Goal: Transaction & Acquisition: Purchase product/service

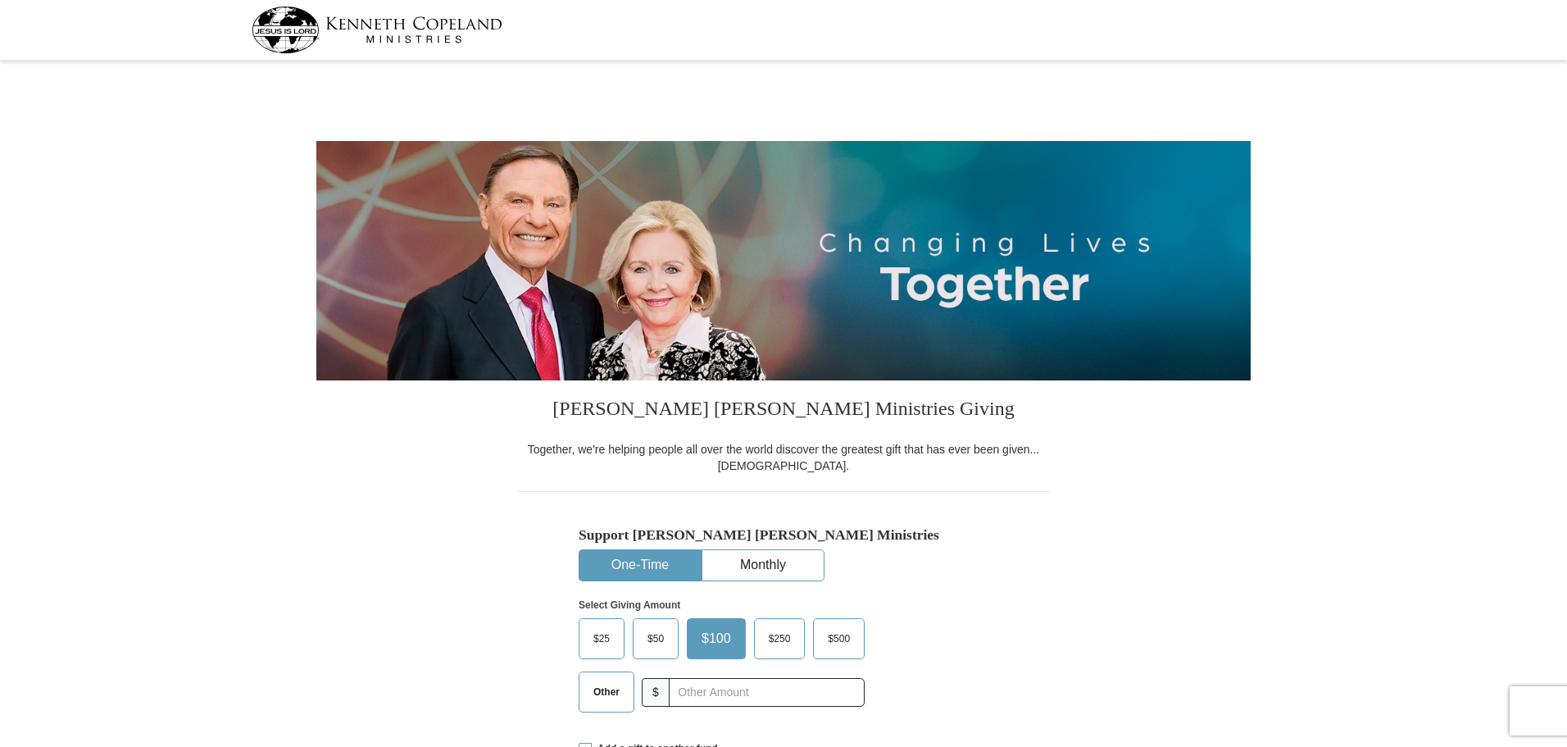
select select "FL"
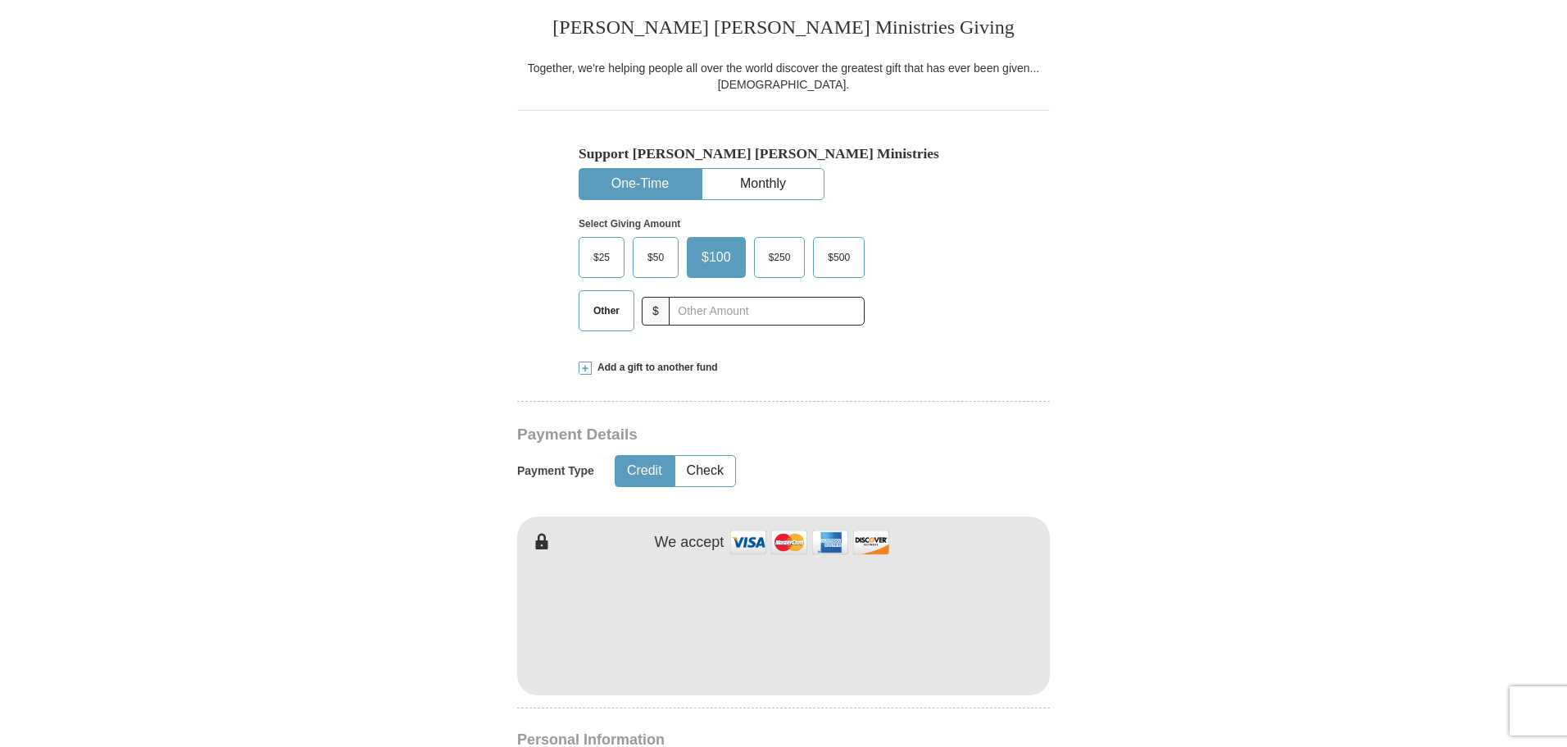
scroll to position [410, 0]
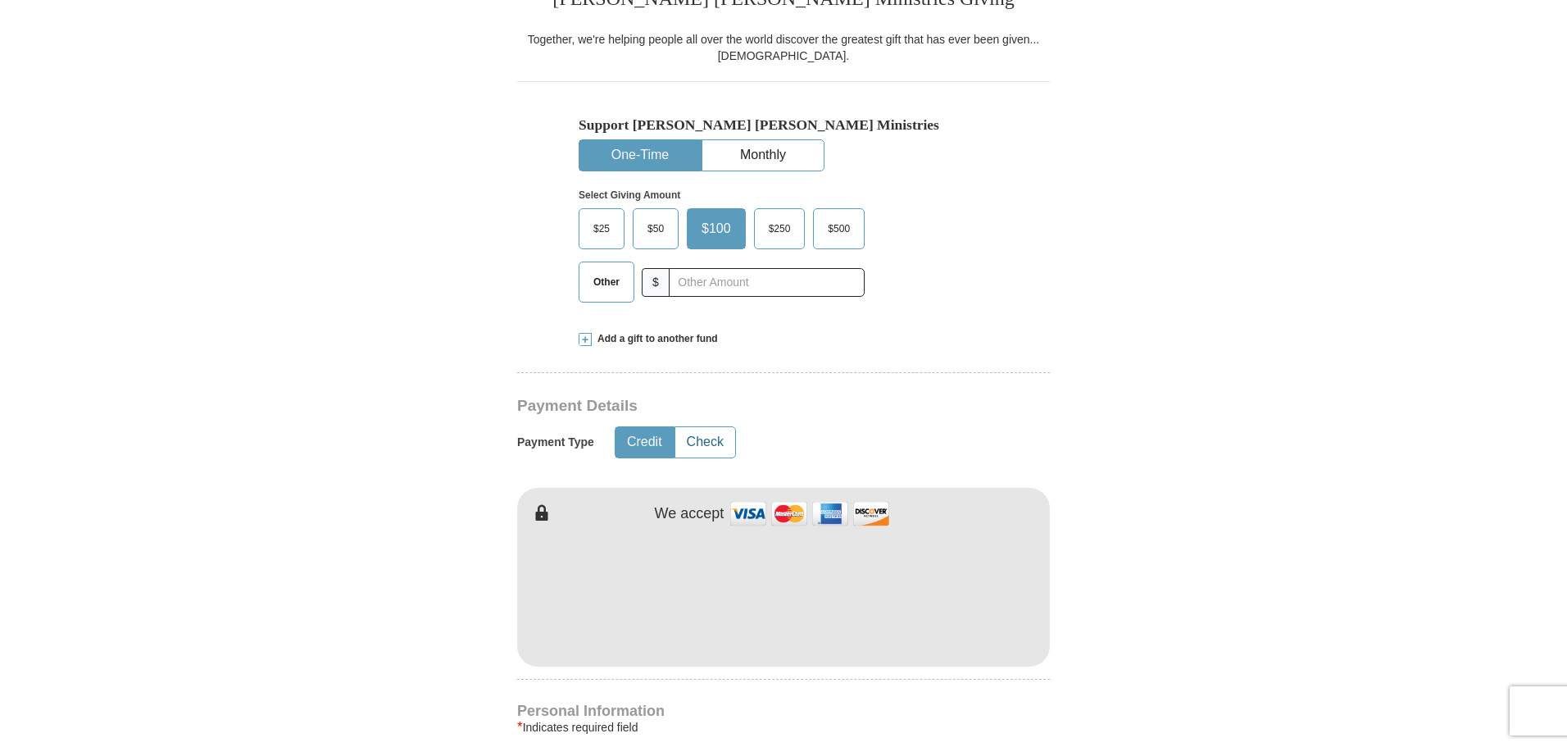
click at [703, 439] on button "Check" at bounding box center [706, 442] width 60 height 30
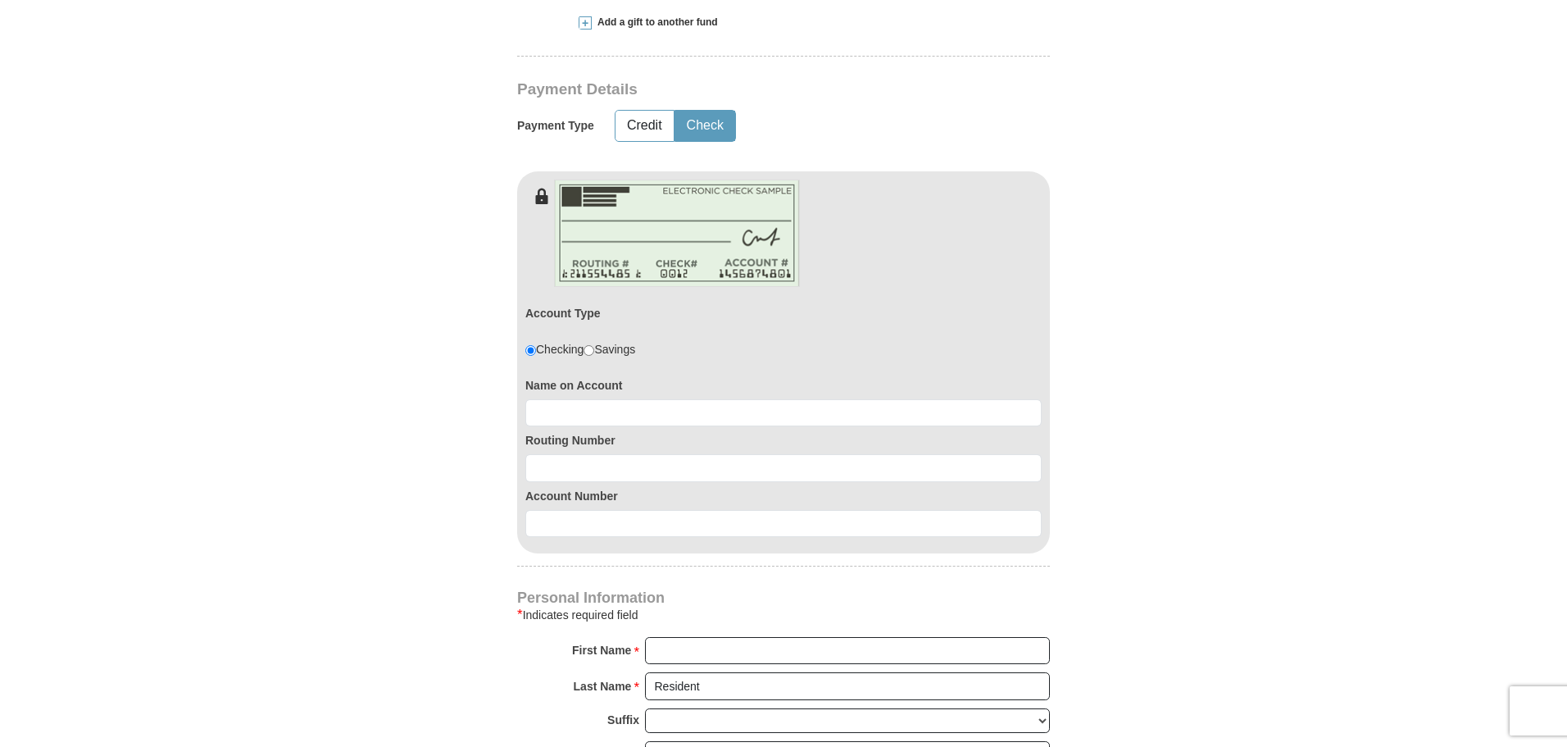
scroll to position [738, 0]
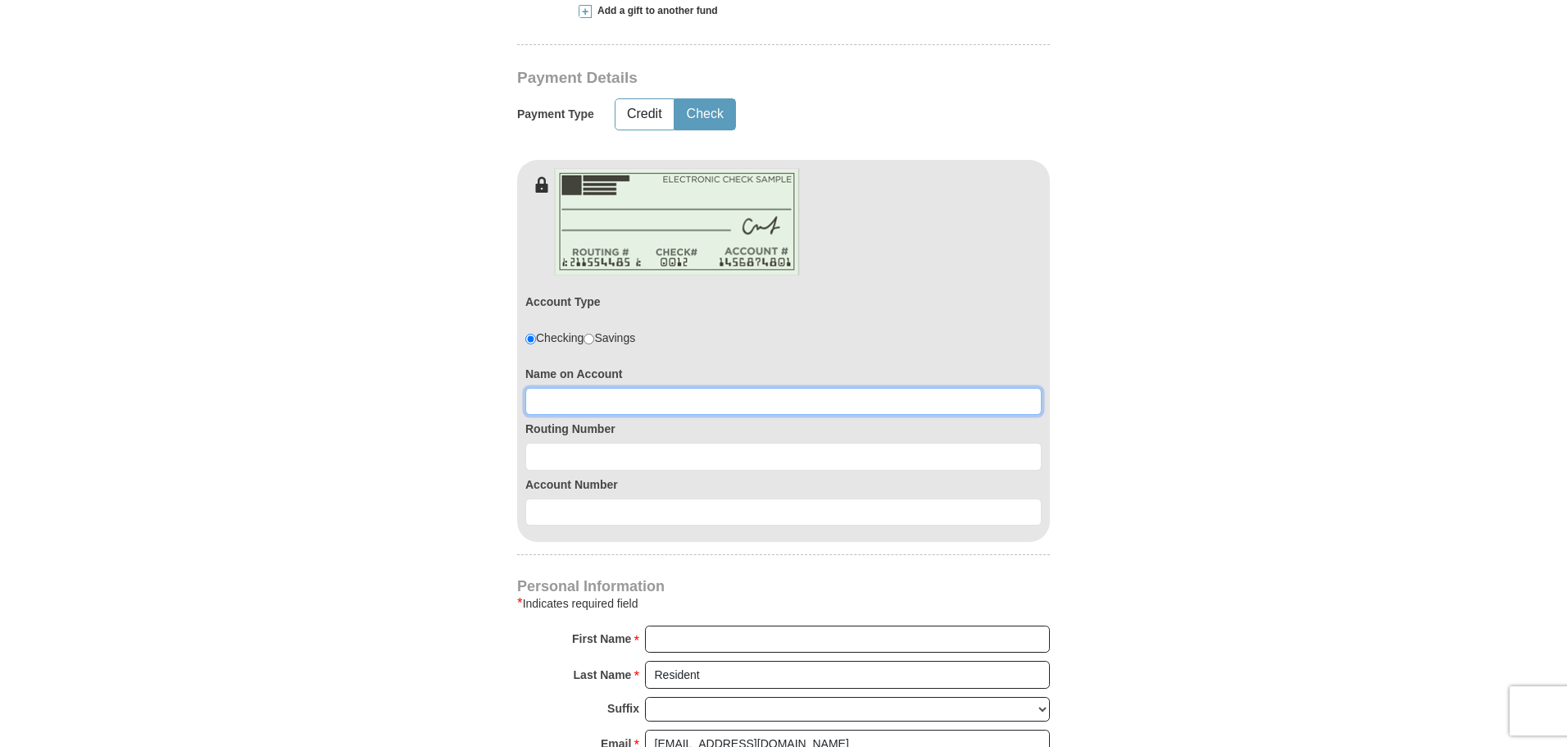
click at [545, 404] on input at bounding box center [783, 402] width 516 height 28
type input "[PERSON_NAME]"
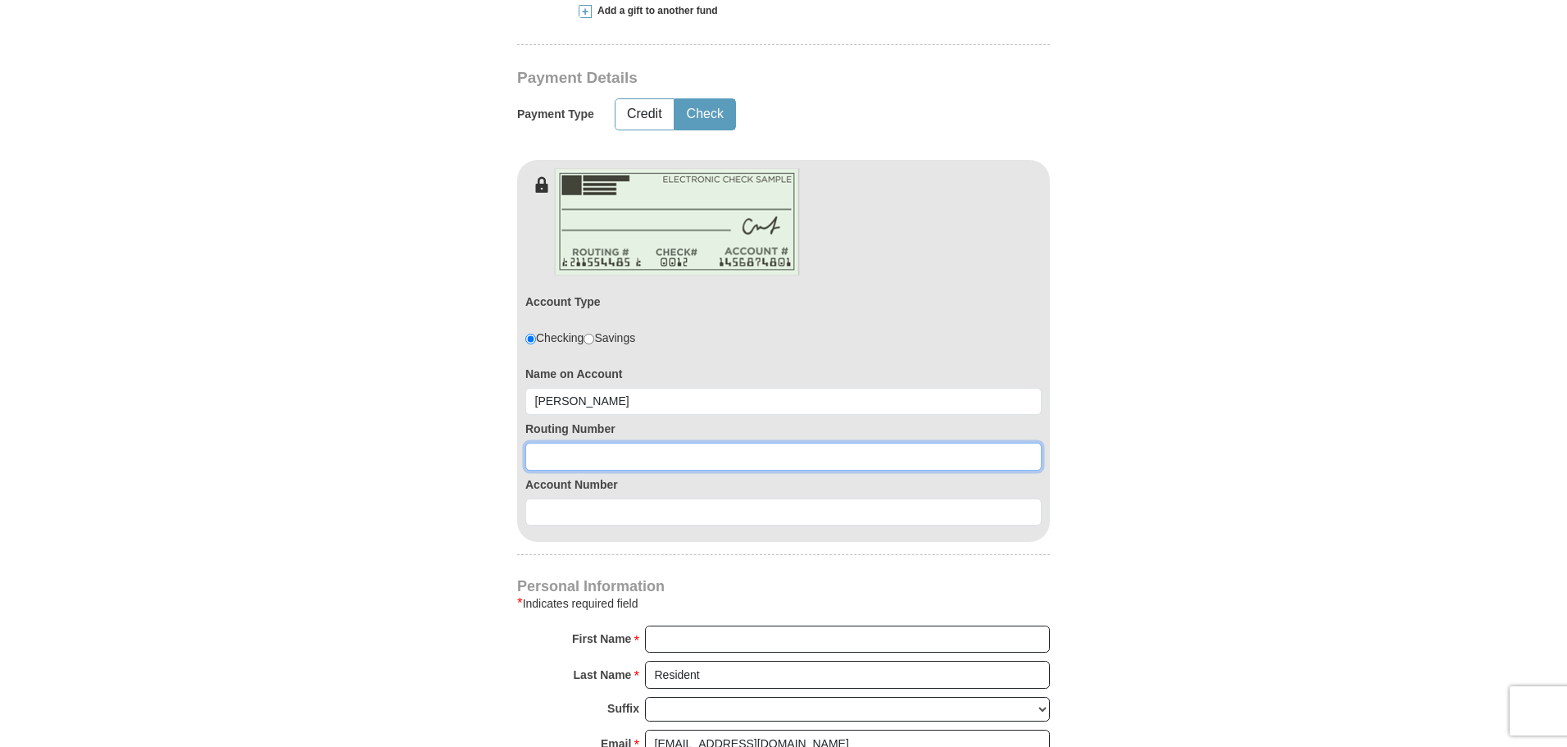
click at [527, 457] on input at bounding box center [783, 457] width 516 height 28
type input "063104668"
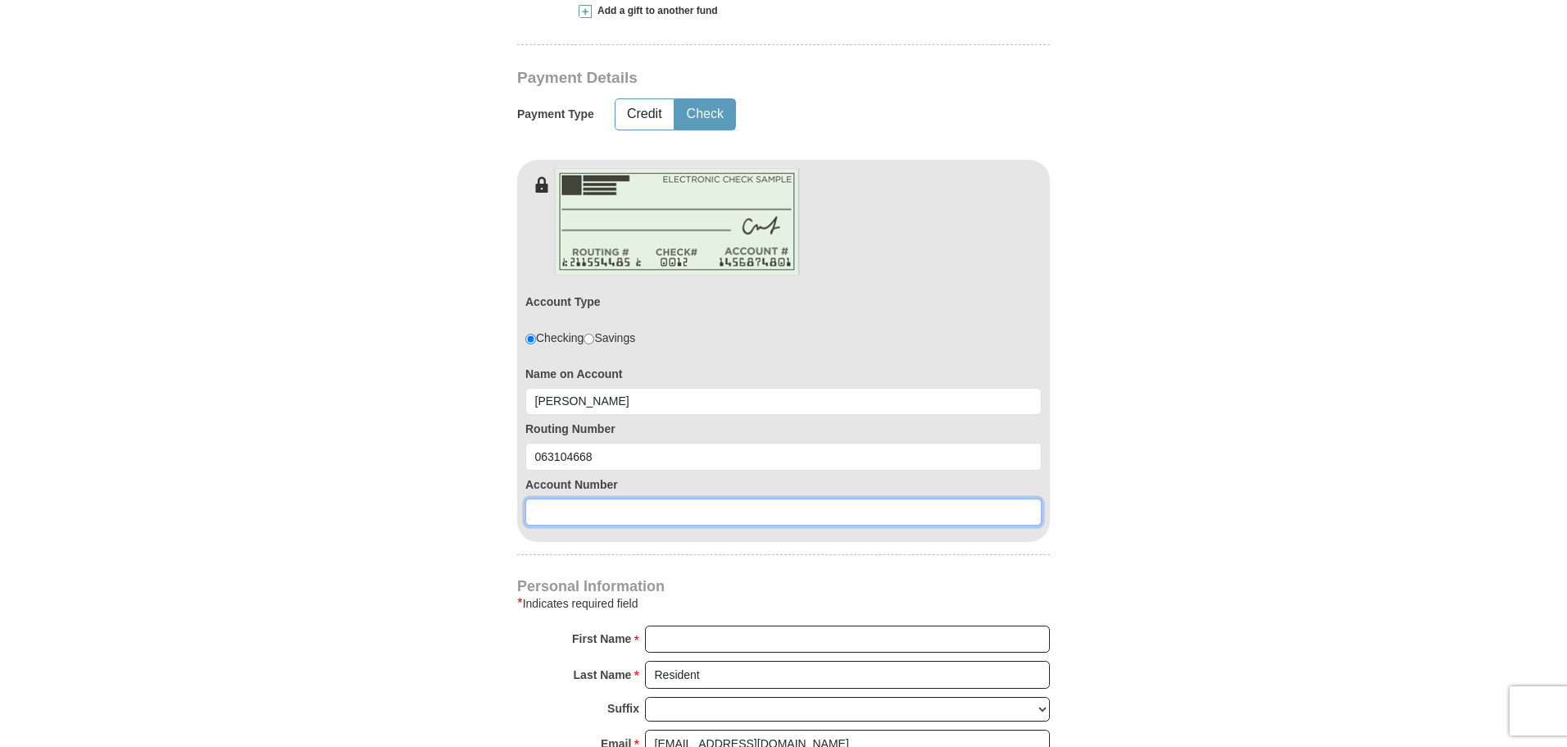
click at [535, 512] on input at bounding box center [783, 512] width 516 height 28
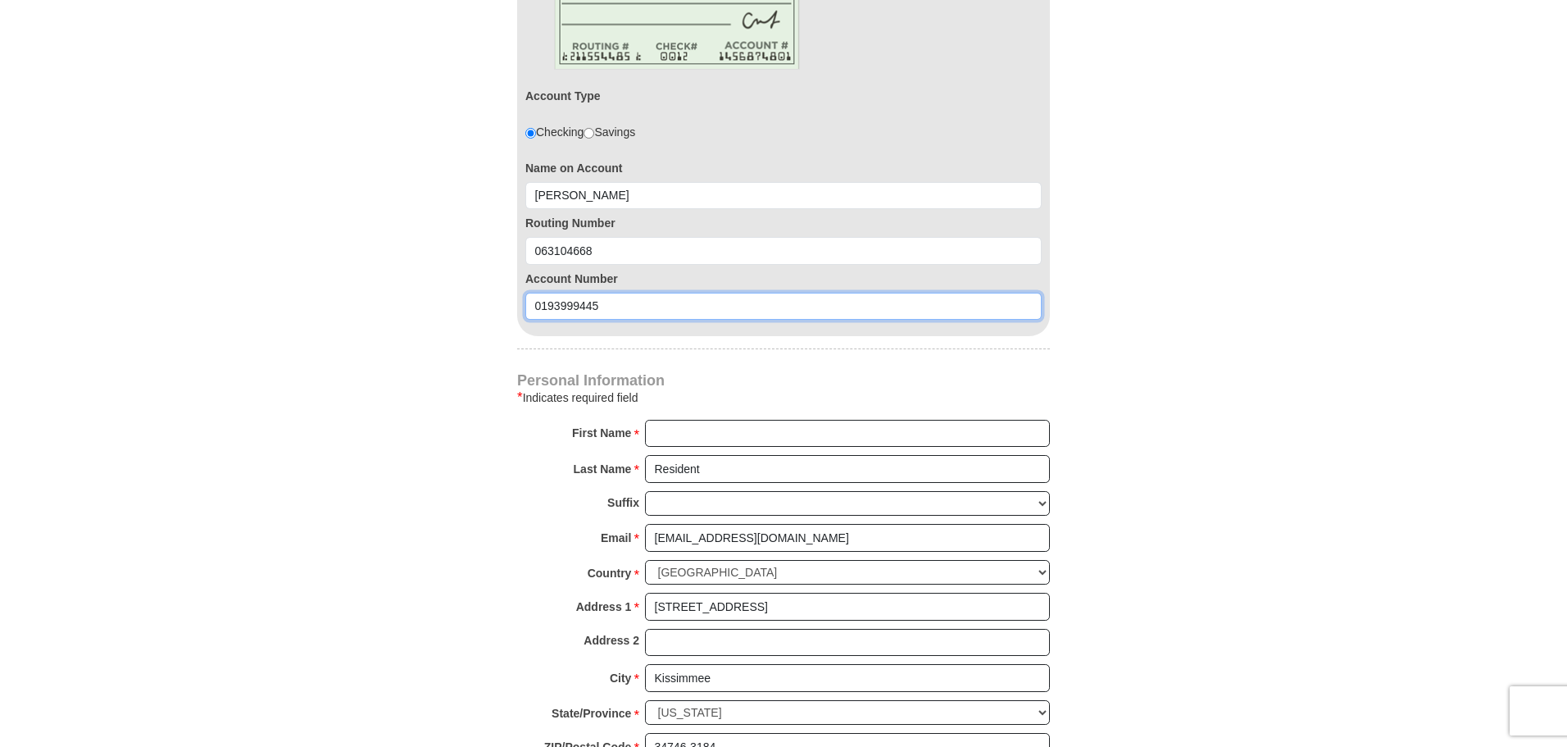
scroll to position [984, 0]
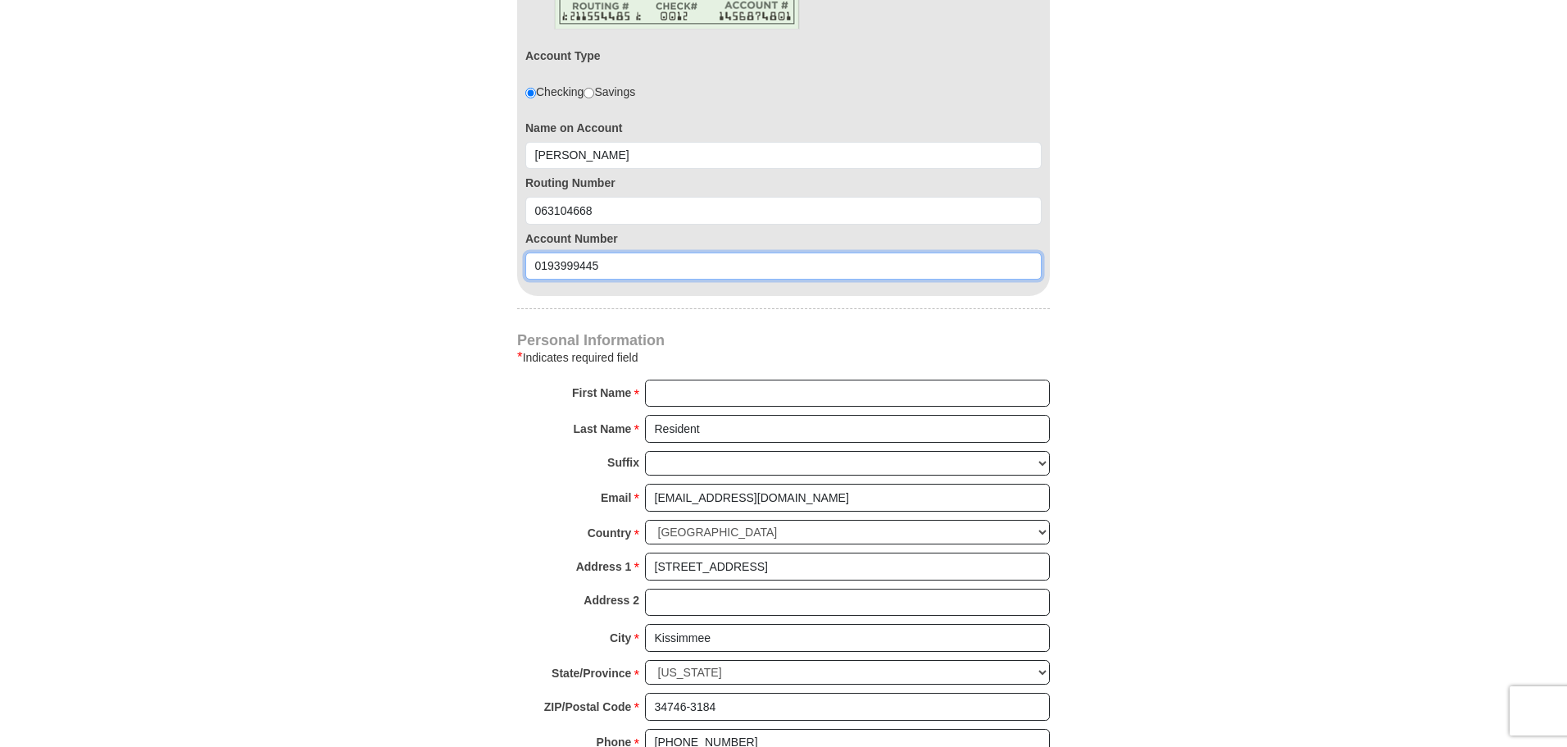
type input "0193999445"
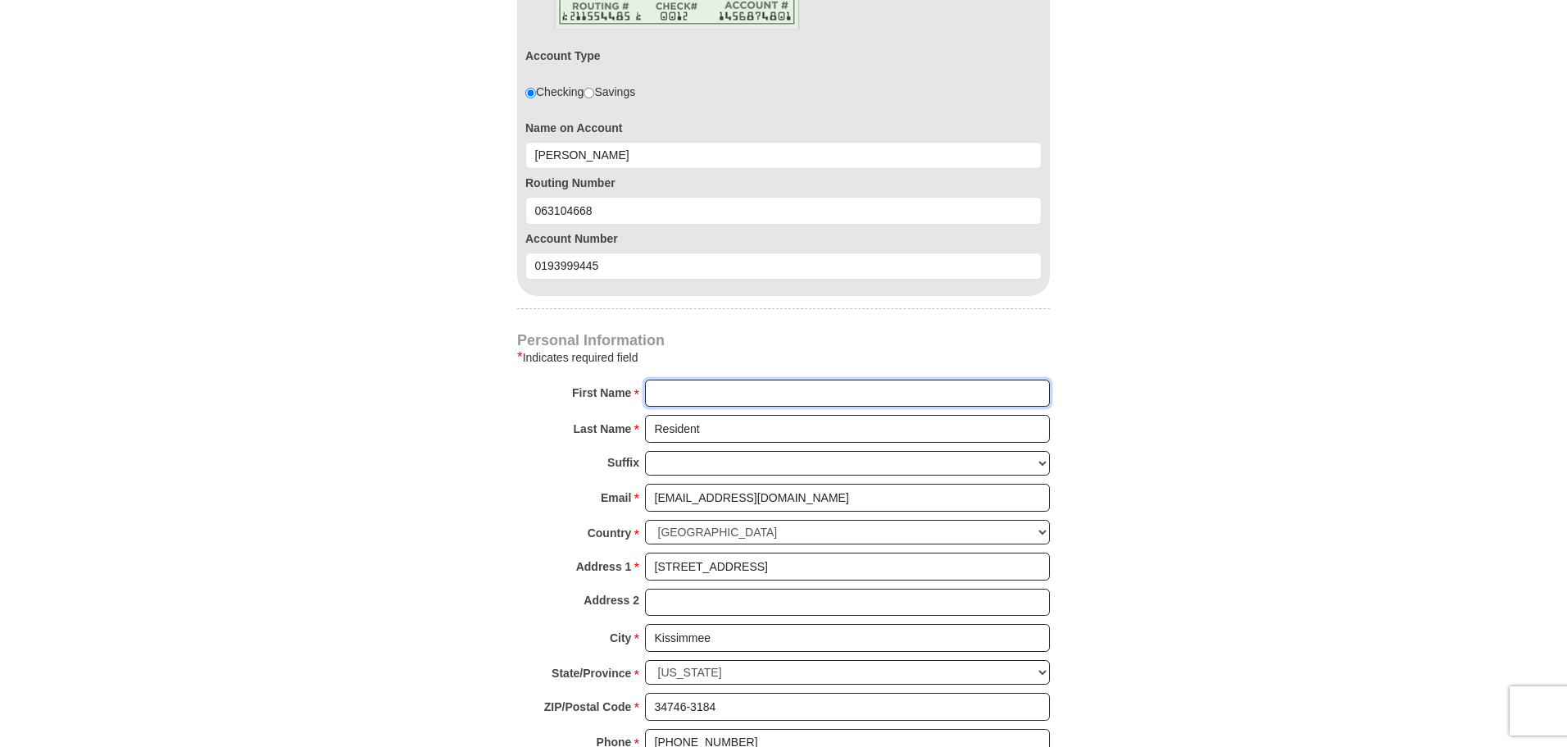
click at [676, 396] on input "First Name *" at bounding box center [847, 394] width 405 height 28
type input "[PERSON_NAME]"
click at [712, 431] on input "Resident" at bounding box center [847, 429] width 405 height 28
type input "R"
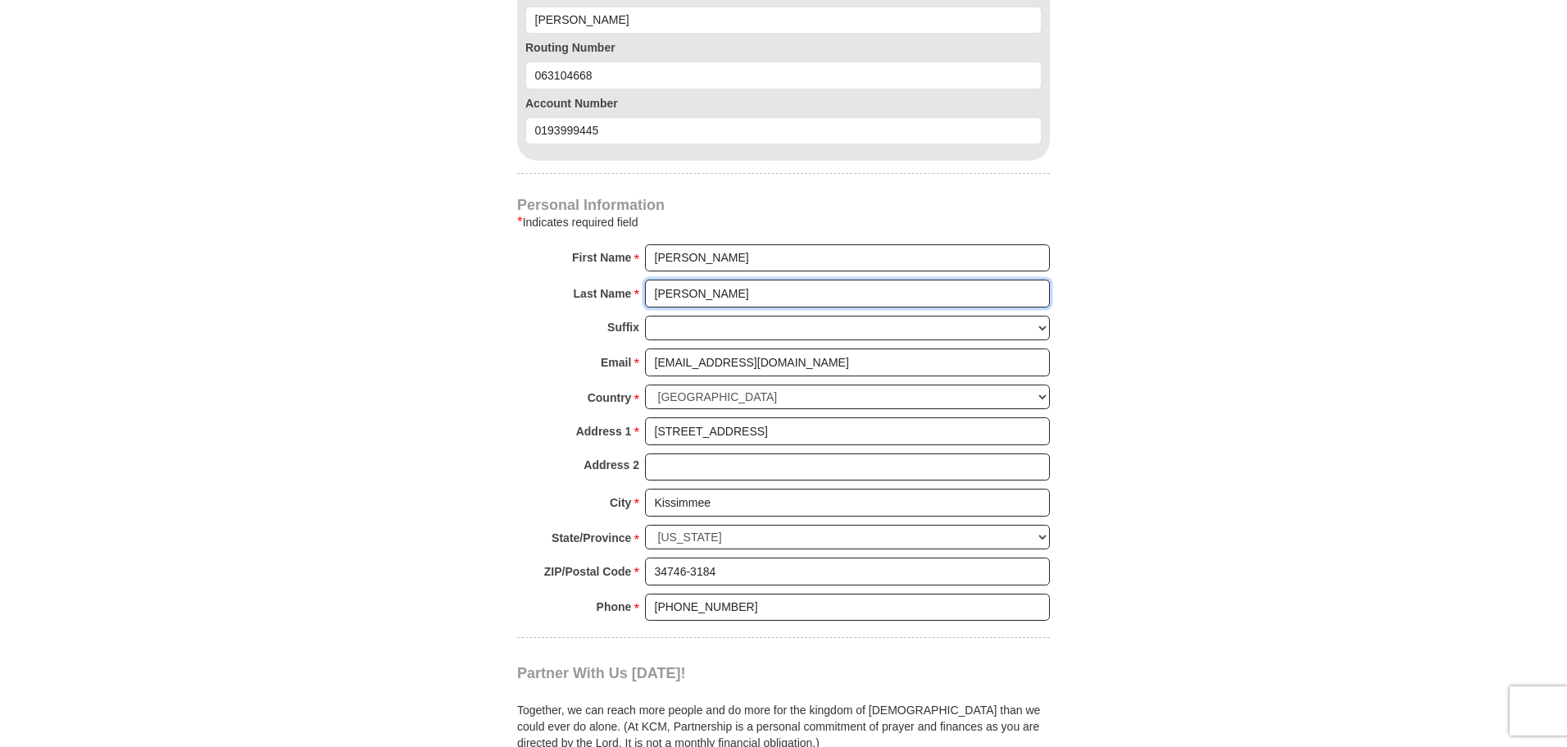
scroll to position [1148, 0]
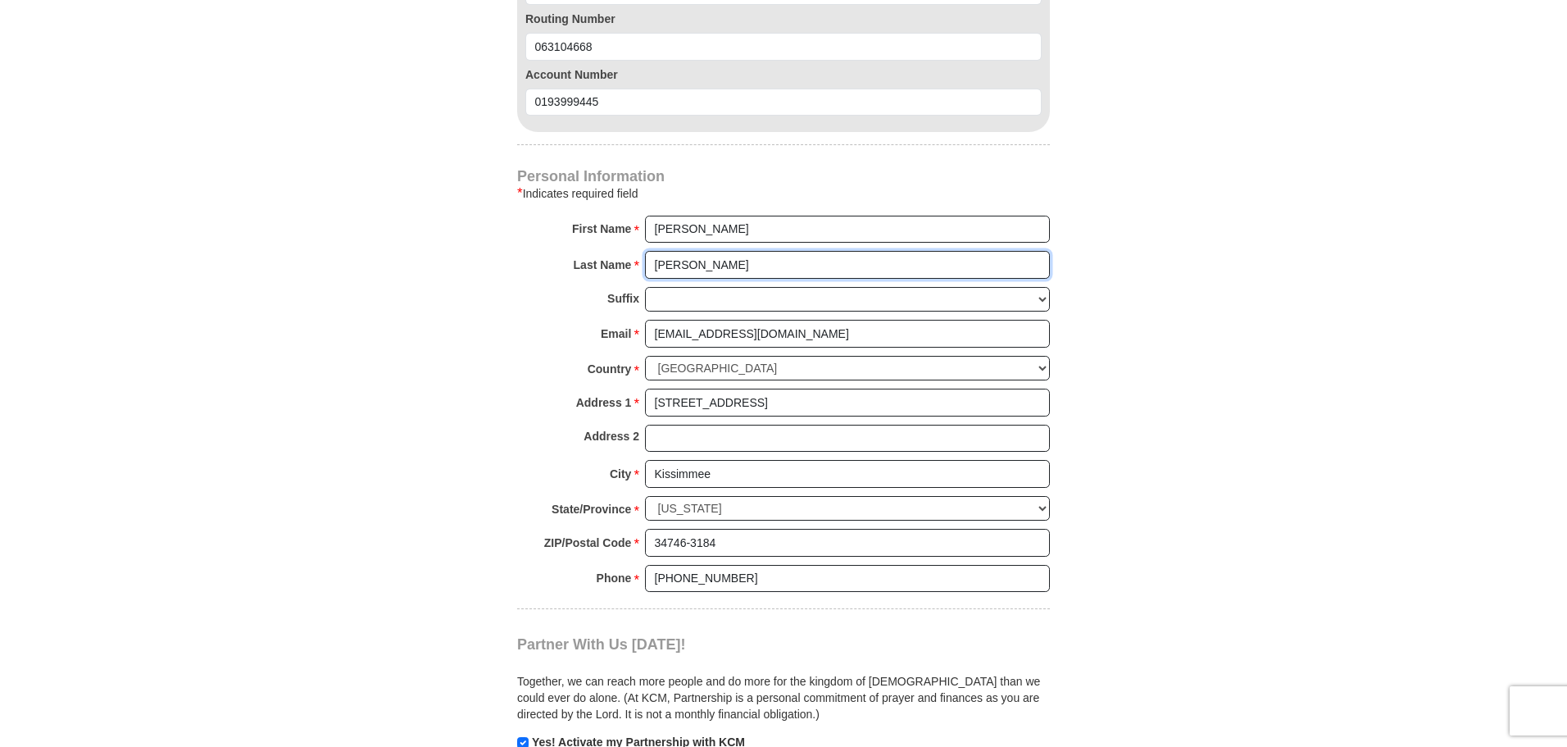
type input "[PERSON_NAME]"
click at [771, 338] on input "[EMAIL_ADDRESS][DOMAIN_NAME]" at bounding box center [847, 334] width 405 height 28
type input "y"
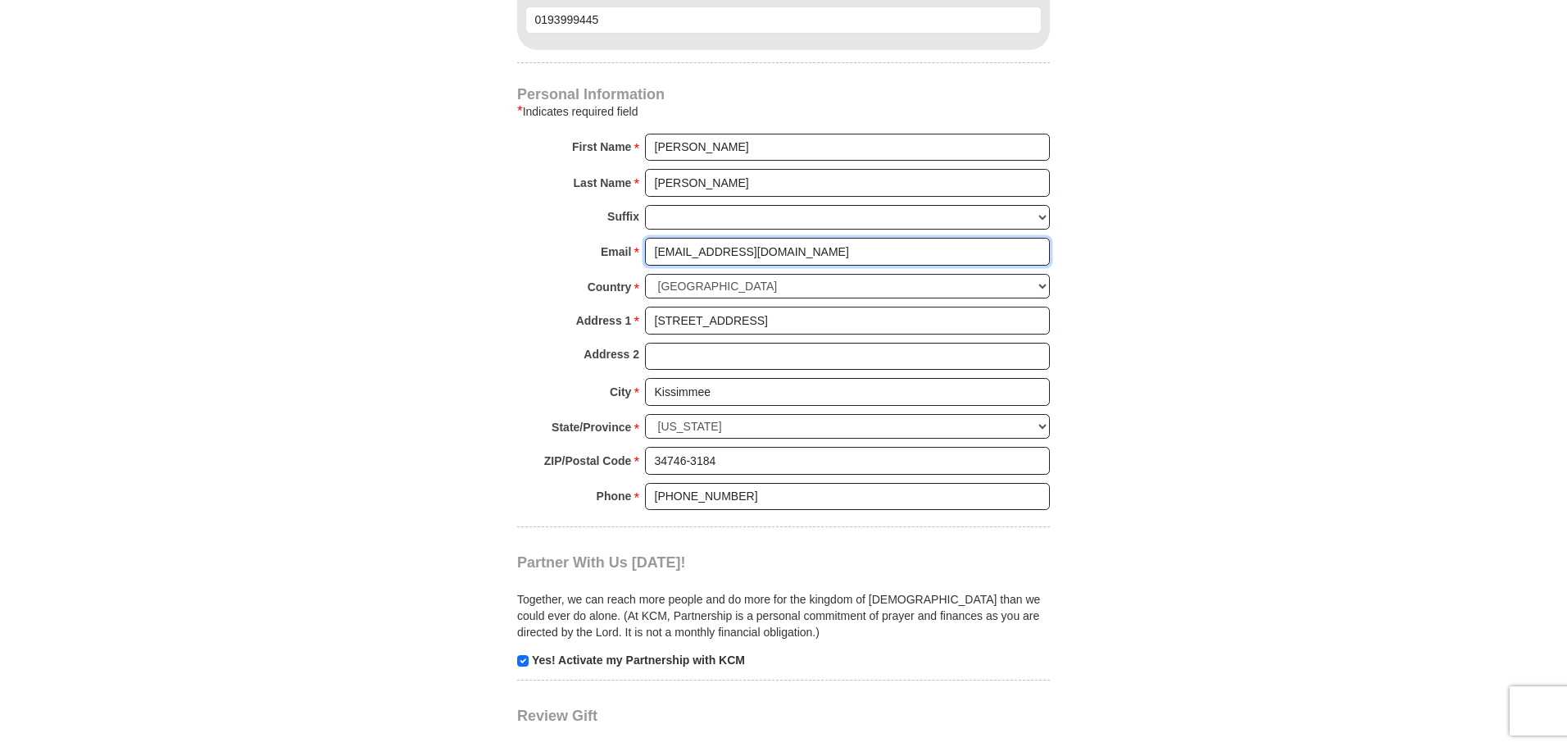
scroll to position [1312, 0]
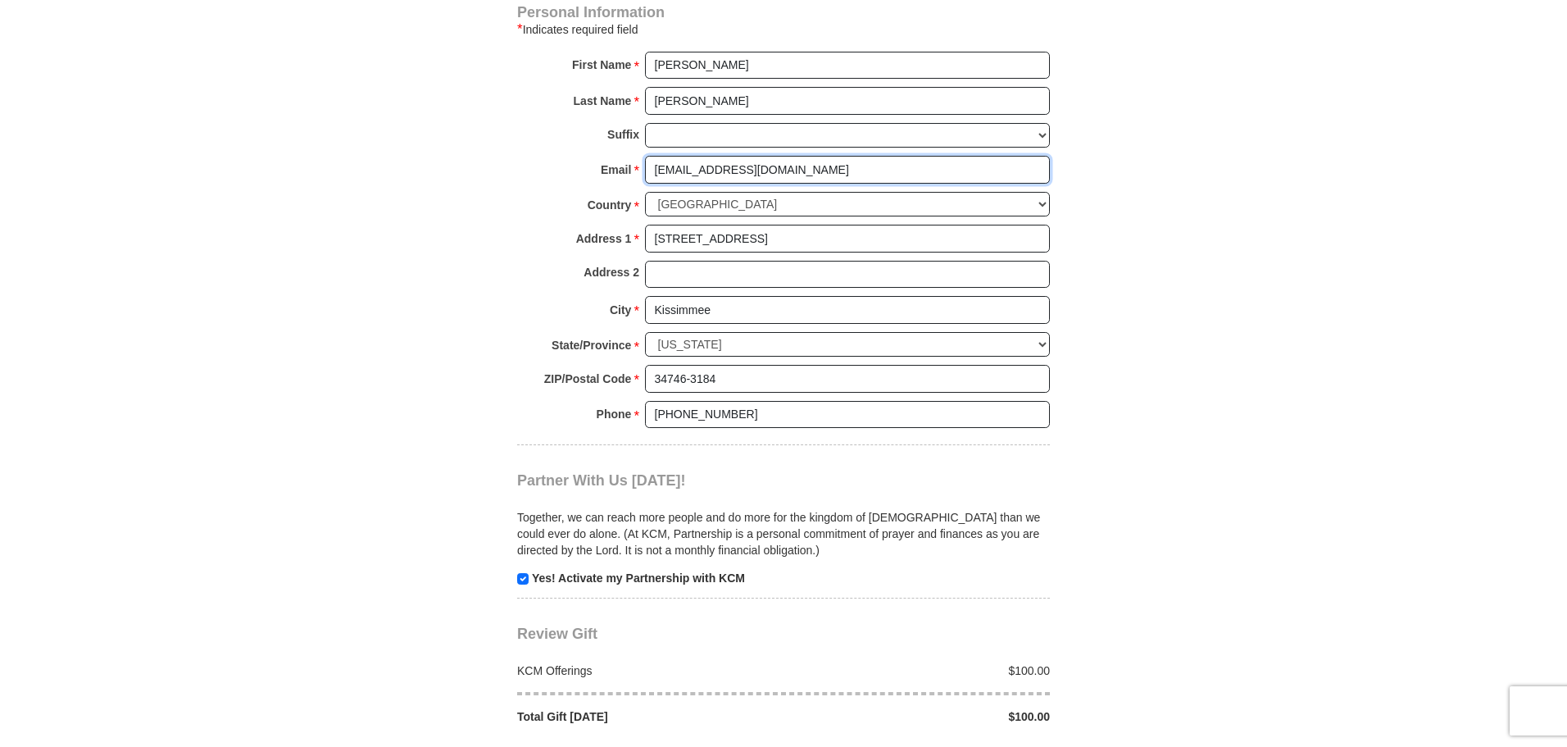
type input "[EMAIL_ADDRESS][DOMAIN_NAME]"
click at [762, 237] on input "[STREET_ADDRESS]" at bounding box center [847, 239] width 405 height 28
type input "2"
type input "[STREET_ADDRESS]"
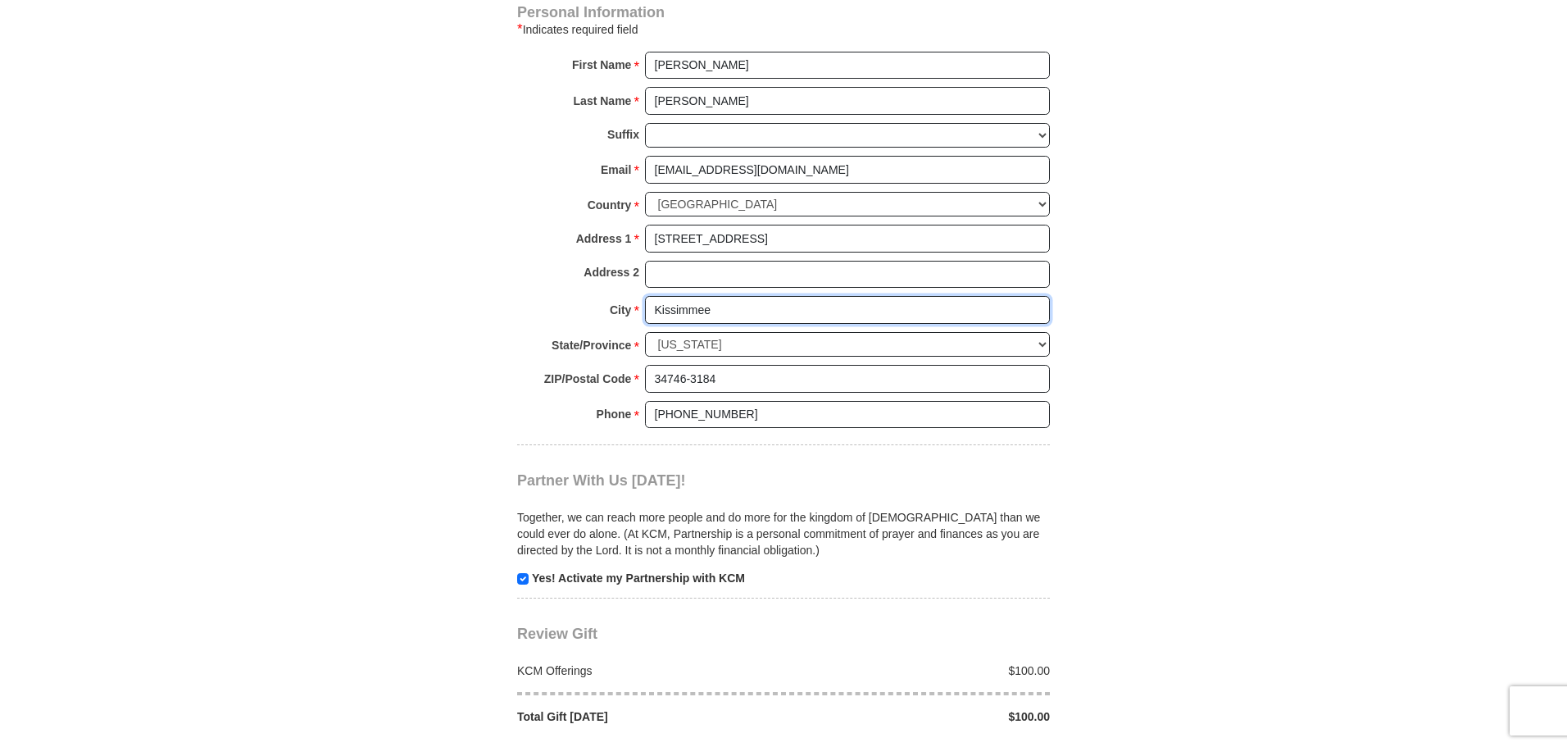
click at [726, 307] on input "Kissimmee" at bounding box center [847, 310] width 405 height 28
type input "K"
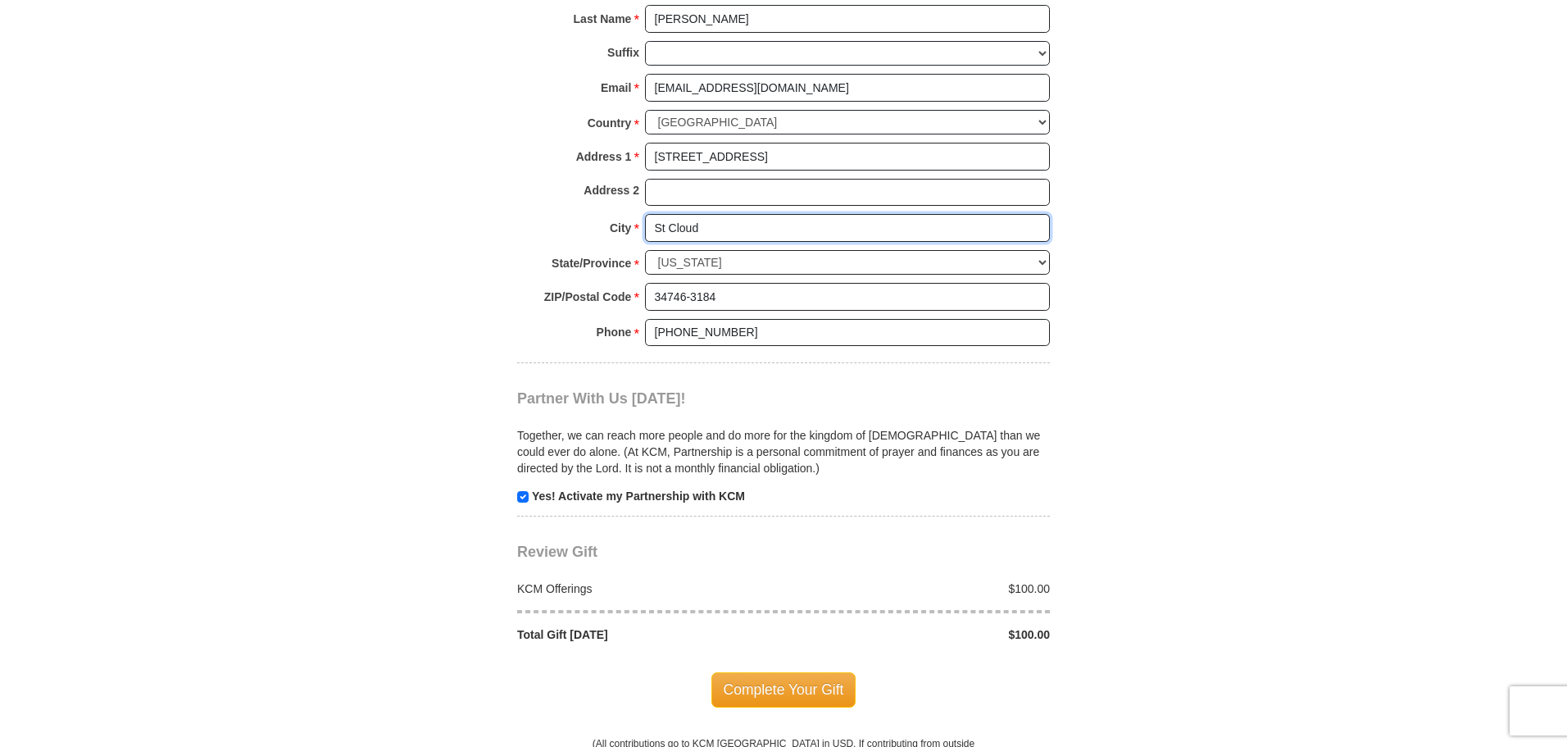
type input "St Cloud"
click at [724, 298] on input "34746-3184" at bounding box center [847, 297] width 405 height 28
type input "3"
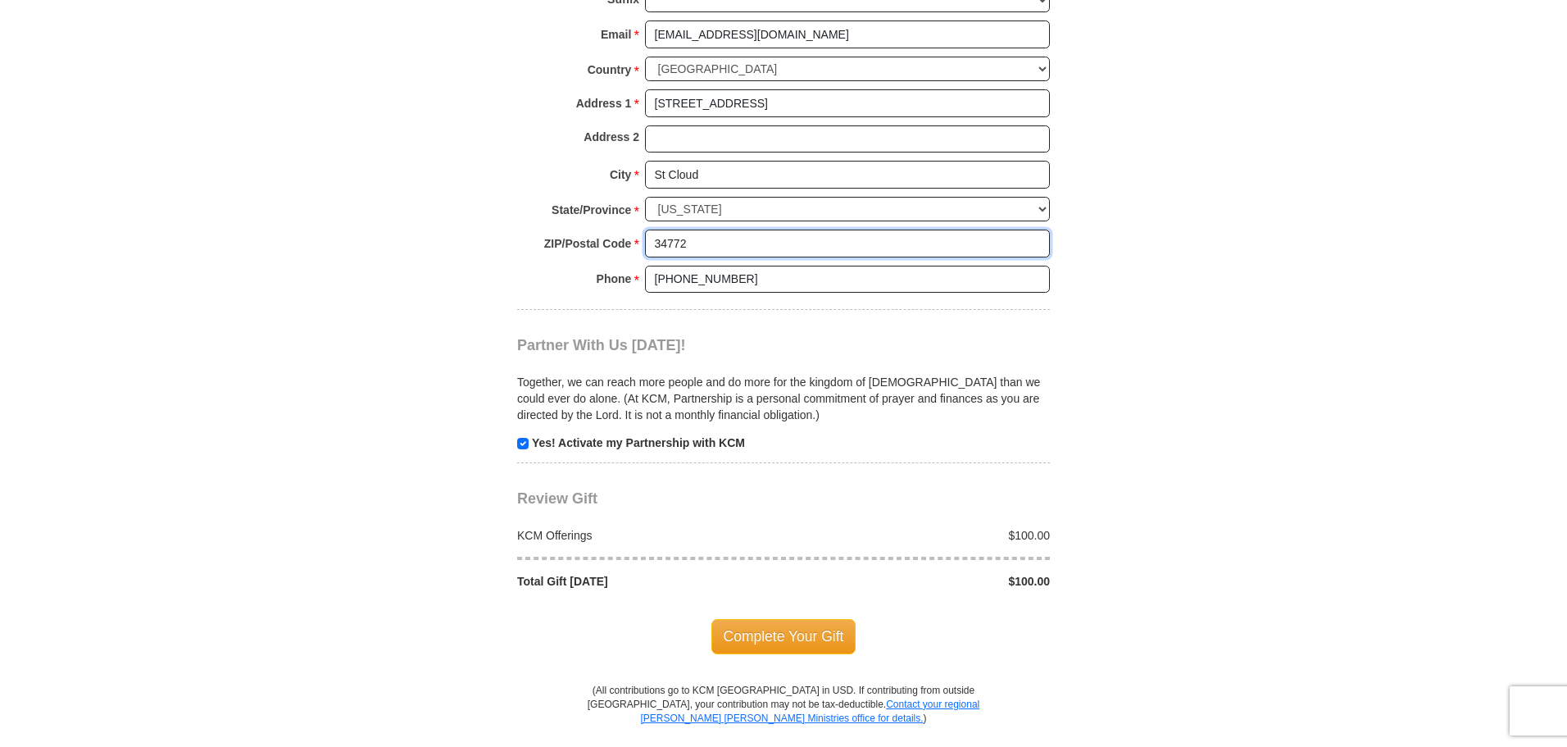
scroll to position [1476, 0]
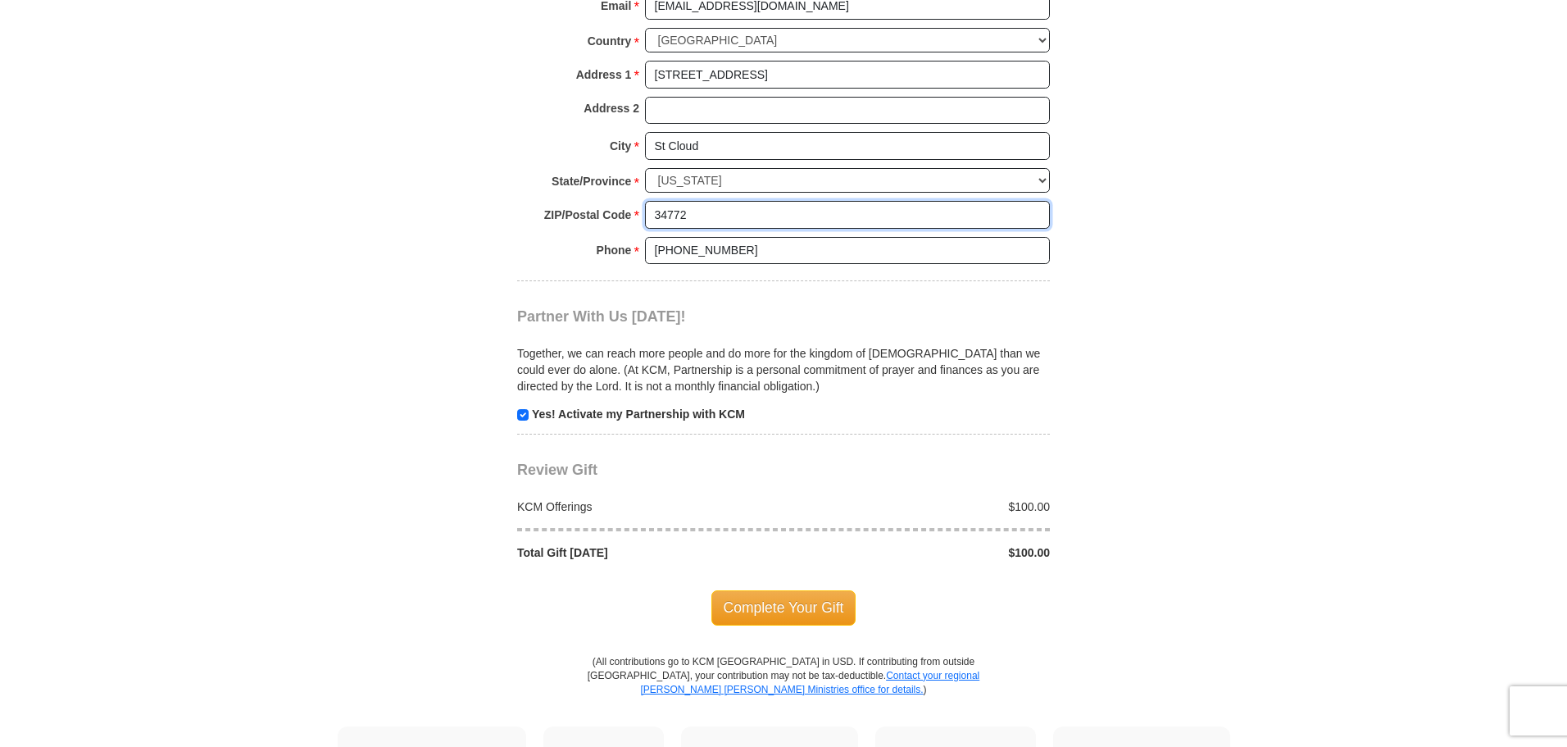
type input "34772"
click at [747, 251] on input "[PHONE_NUMBER]" at bounding box center [847, 251] width 405 height 28
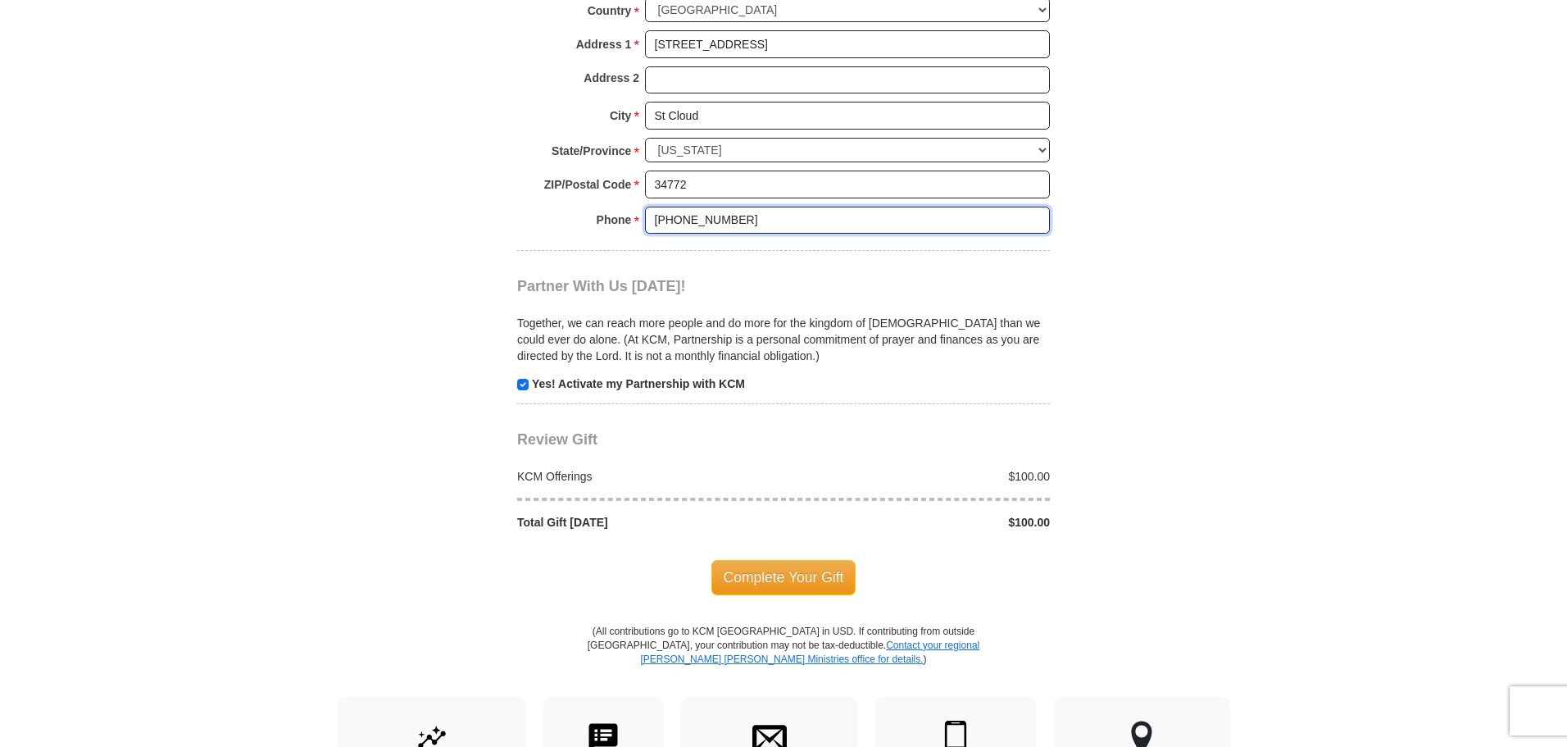
scroll to position [1558, 0]
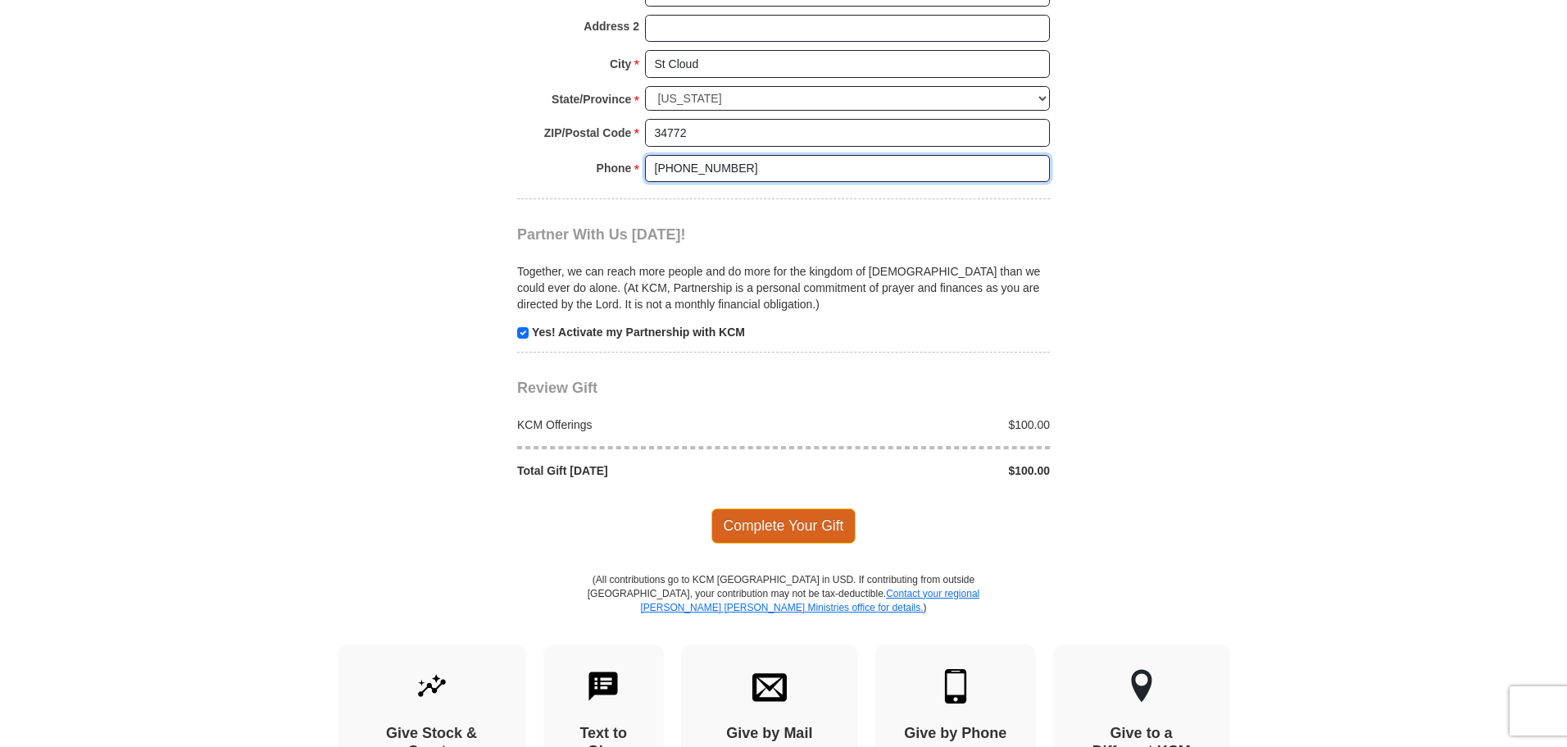
type input "[PHONE_NUMBER]"
click at [776, 528] on span "Complete Your Gift" at bounding box center [784, 525] width 145 height 34
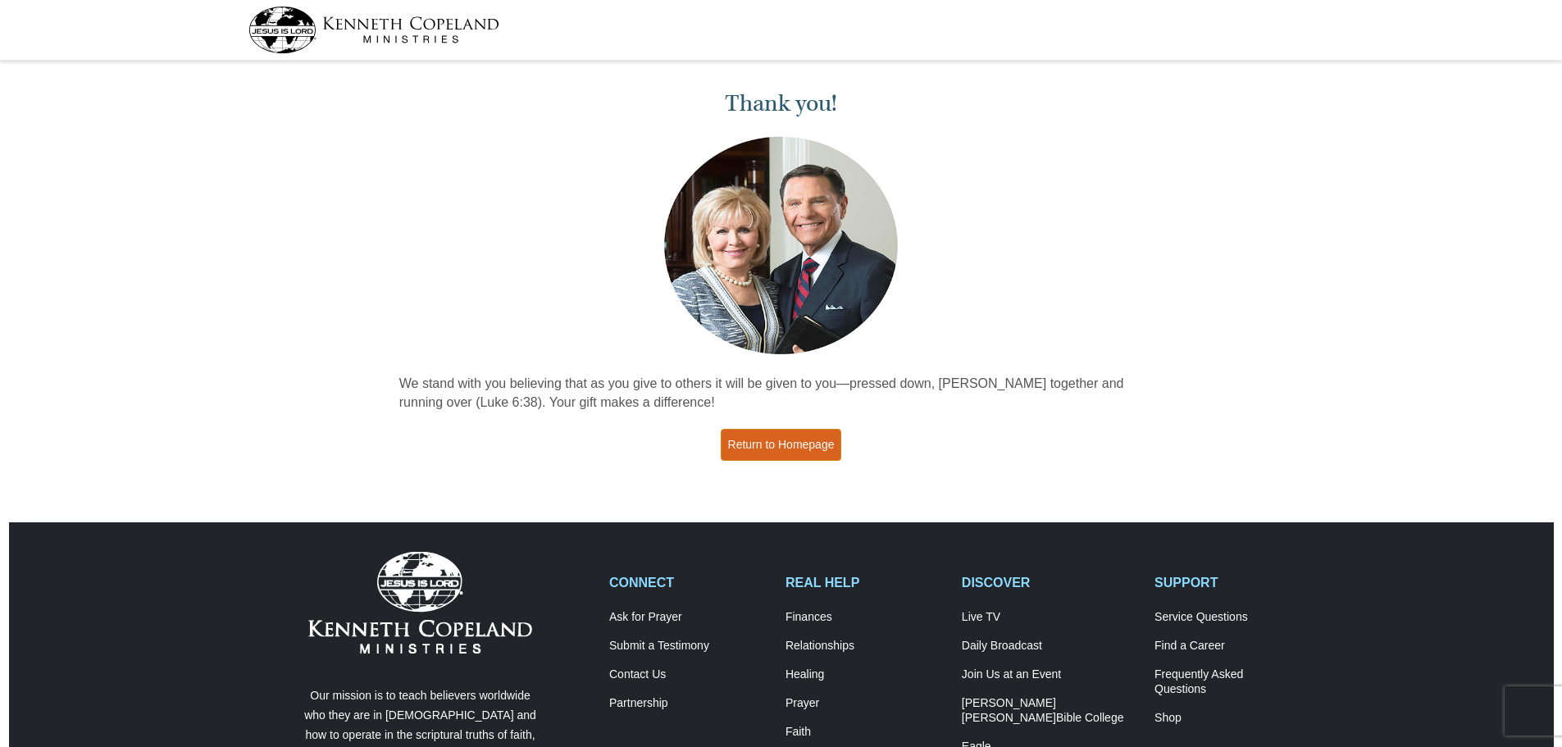
click at [785, 443] on link "Return to Homepage" at bounding box center [781, 445] width 121 height 32
